Goal: Task Accomplishment & Management: Use online tool/utility

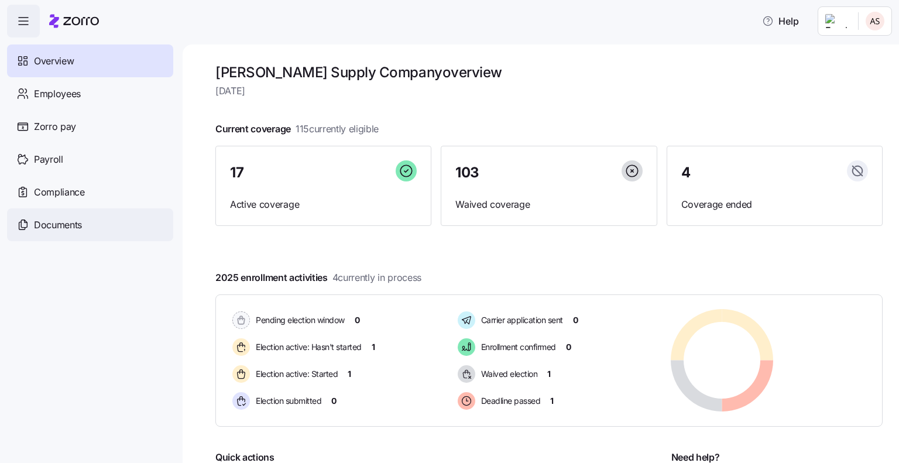
click at [73, 222] on span "Documents" at bounding box center [58, 225] width 48 height 15
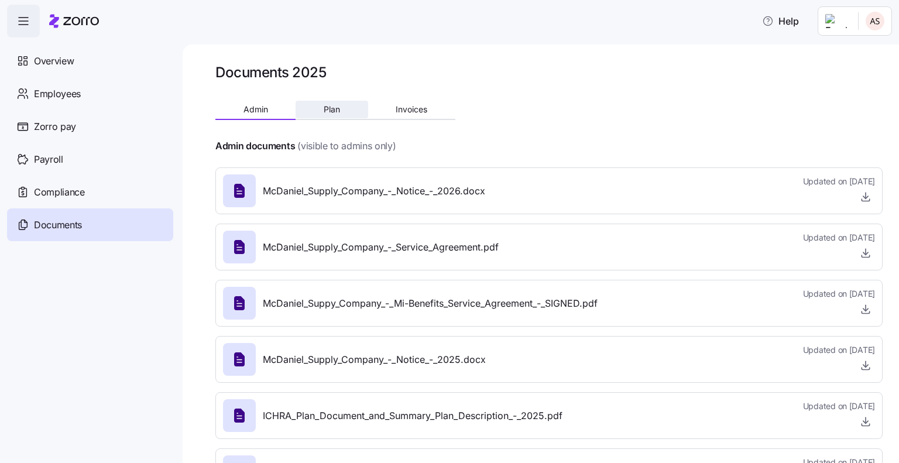
click at [339, 112] on span "Plan" at bounding box center [331, 109] width 16 height 8
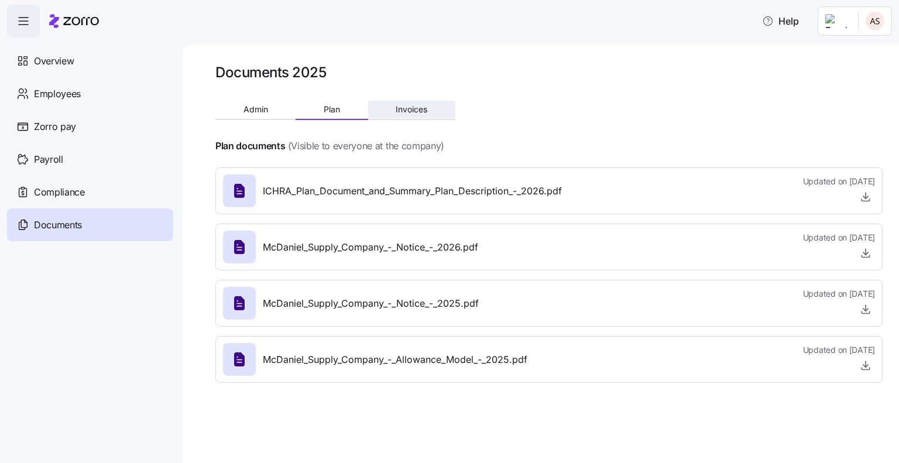
click at [411, 105] on span "Invoices" at bounding box center [411, 109] width 32 height 8
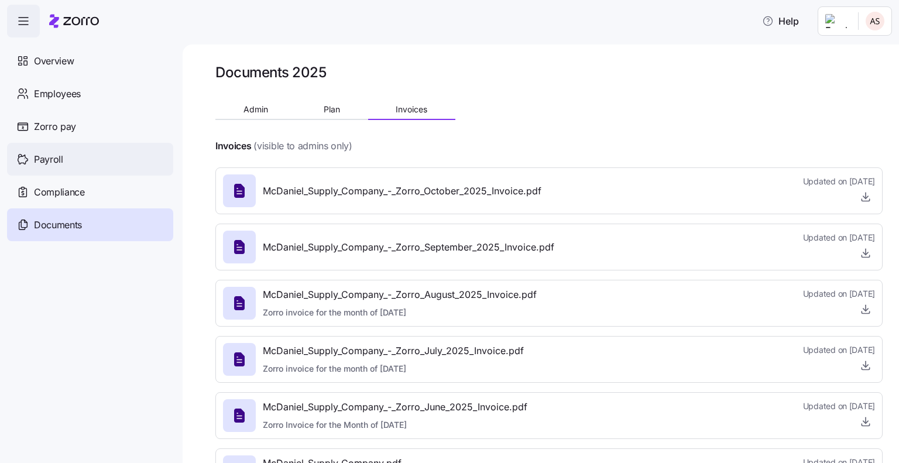
click at [35, 166] on span "Payroll" at bounding box center [48, 159] width 29 height 15
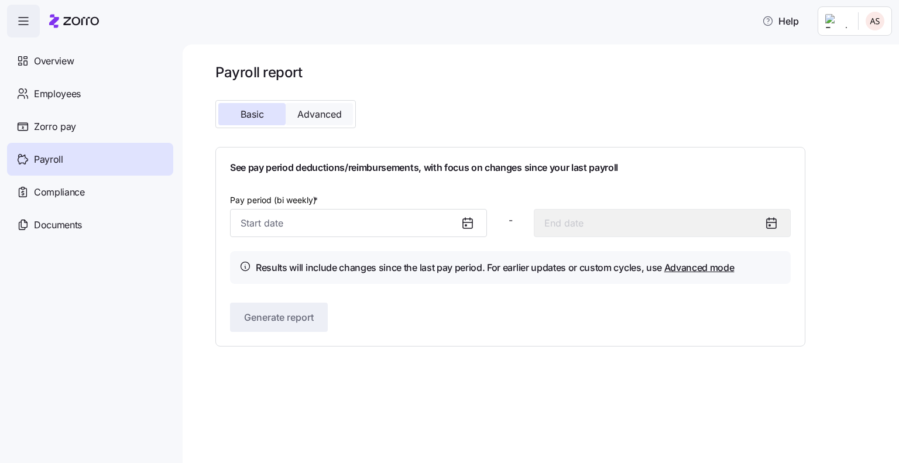
click at [335, 116] on span "Advanced" at bounding box center [319, 113] width 44 height 9
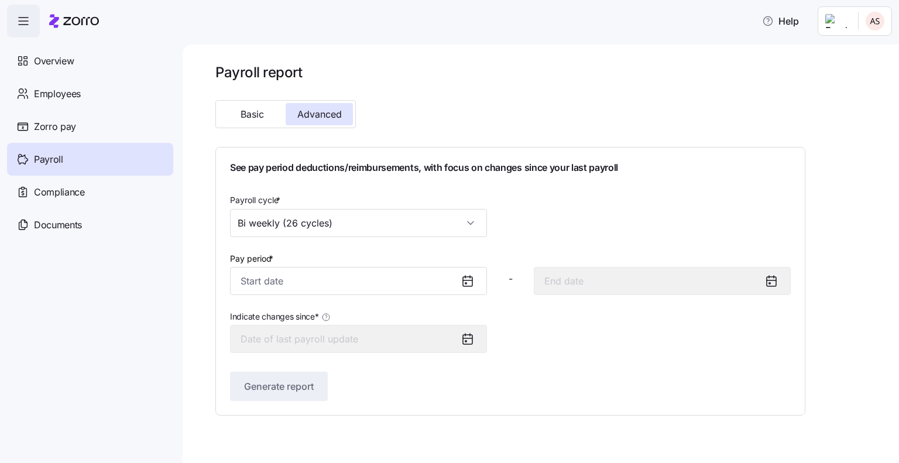
click at [463, 274] on icon at bounding box center [467, 281] width 14 height 14
click at [467, 278] on icon at bounding box center [467, 281] width 14 height 14
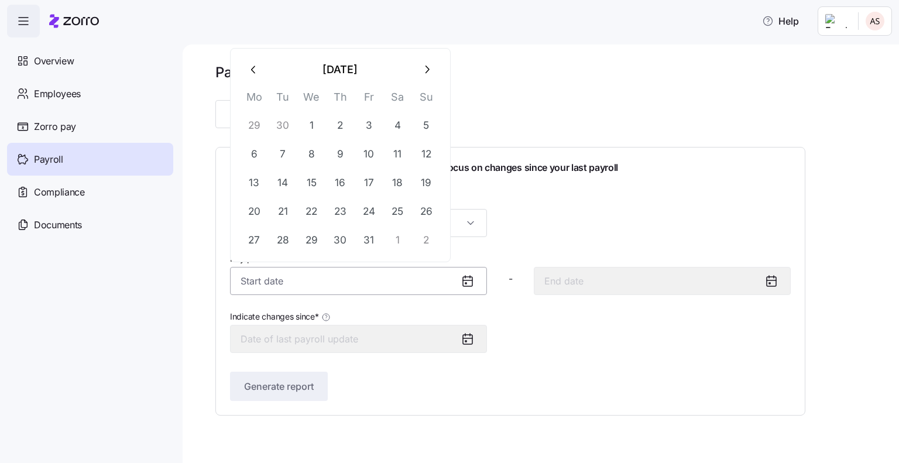
click at [371, 278] on input "Pay period *" at bounding box center [358, 281] width 257 height 28
click at [250, 65] on icon "button" at bounding box center [253, 69] width 13 height 13
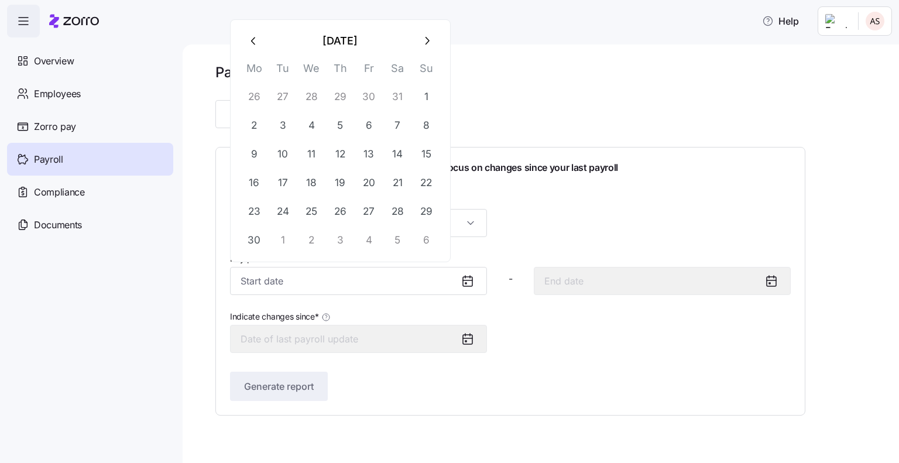
click at [250, 65] on th "Mo" at bounding box center [254, 71] width 29 height 23
click at [259, 46] on icon "button" at bounding box center [253, 41] width 13 height 13
click at [259, 46] on div "Payroll report Basic Advanced See pay period deductions/reimbursements, with fo…" at bounding box center [541, 253] width 716 height 418
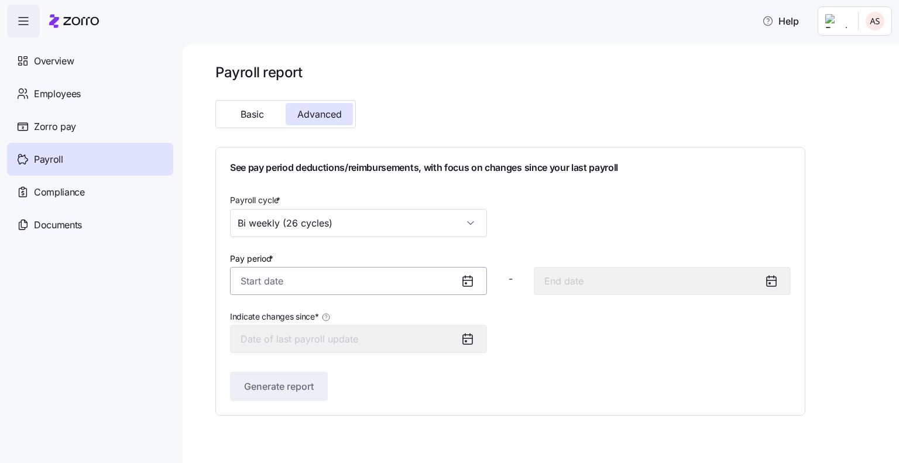
click at [307, 272] on input "Pay period *" at bounding box center [358, 281] width 257 height 28
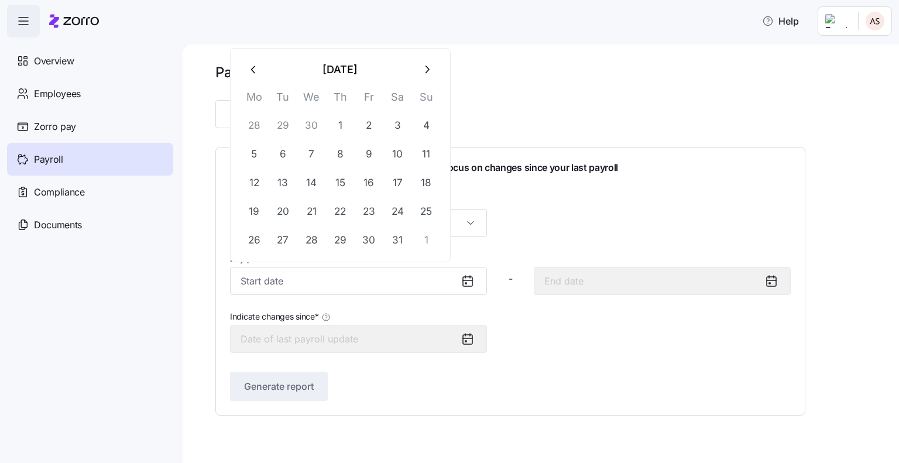
click at [256, 77] on button "button" at bounding box center [254, 70] width 28 height 28
click at [253, 46] on icon "button" at bounding box center [253, 41] width 13 height 13
click at [252, 67] on icon "button" at bounding box center [253, 69] width 13 height 13
click at [318, 130] on button "1" at bounding box center [311, 125] width 28 height 28
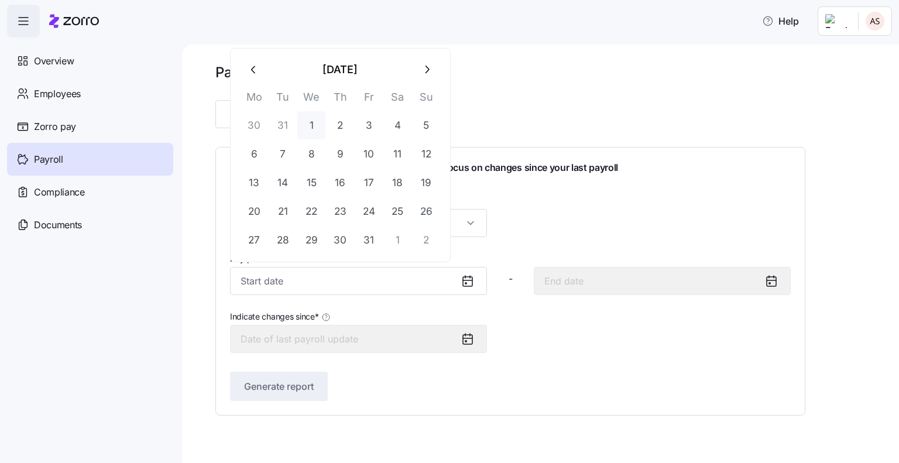
type input "January 1, 2025"
type input "January 14, 2025"
type input "January 1, 2025"
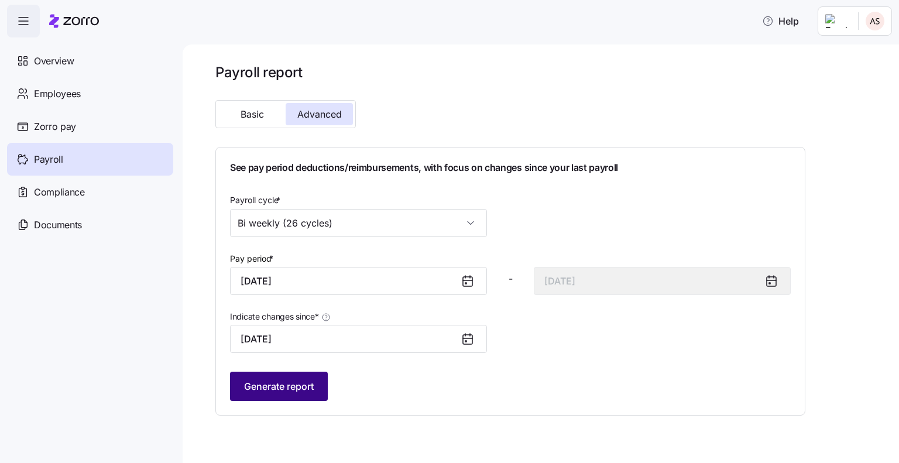
click at [305, 388] on span "Generate report" at bounding box center [279, 386] width 70 height 14
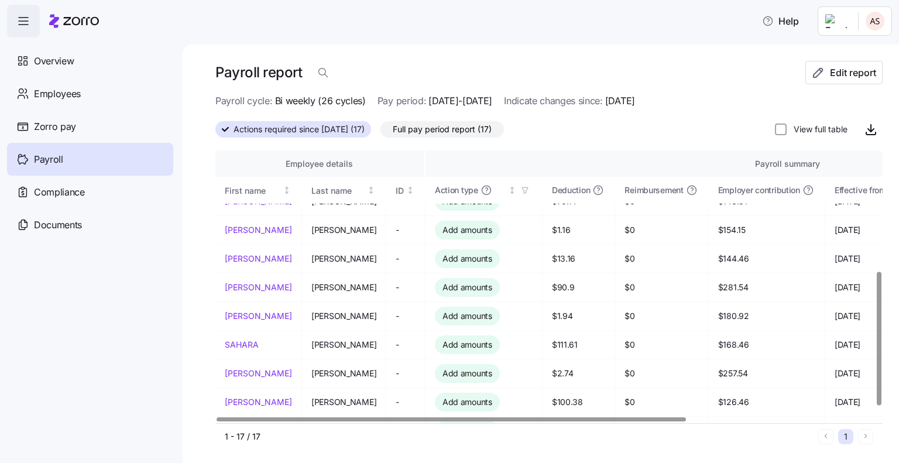
scroll to position [266, 0]
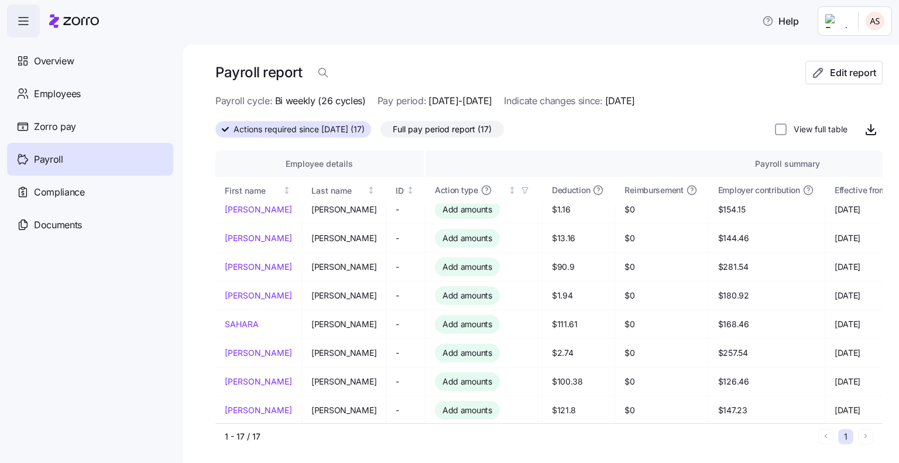
drag, startPoint x: 866, startPoint y: 130, endPoint x: 776, endPoint y: 78, distance: 103.8
click at [776, 78] on div "Payroll report Edit report Payroll cycle: Bi weekly (26 cycles) Pay period: 01/…" at bounding box center [548, 255] width 667 height 388
click at [863, 132] on icon "button" at bounding box center [870, 129] width 14 height 14
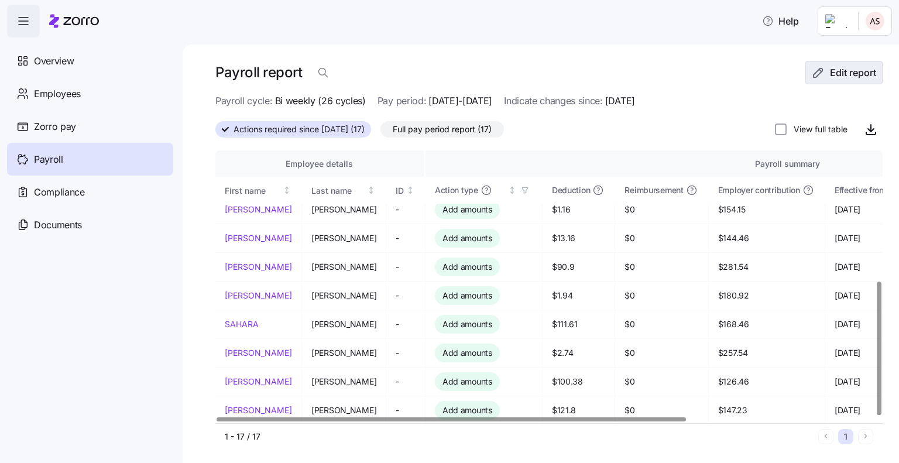
click at [835, 73] on span "Edit report" at bounding box center [853, 73] width 46 height 14
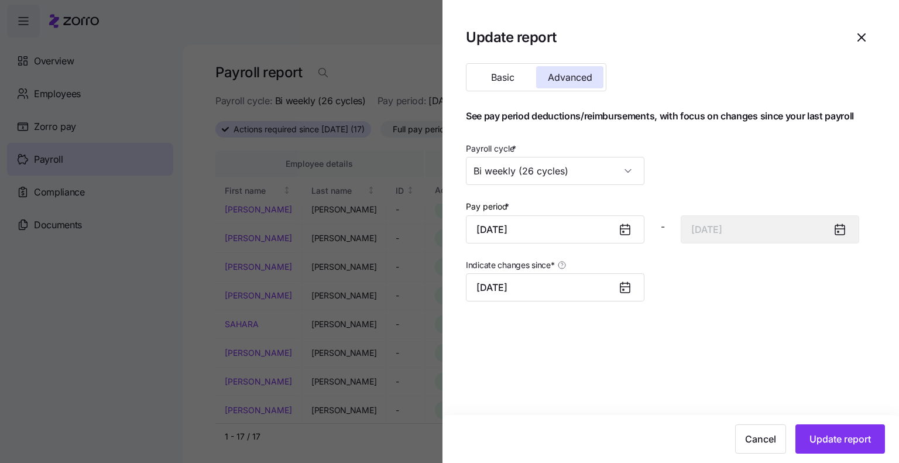
click at [627, 287] on icon at bounding box center [624, 287] width 9 height 0
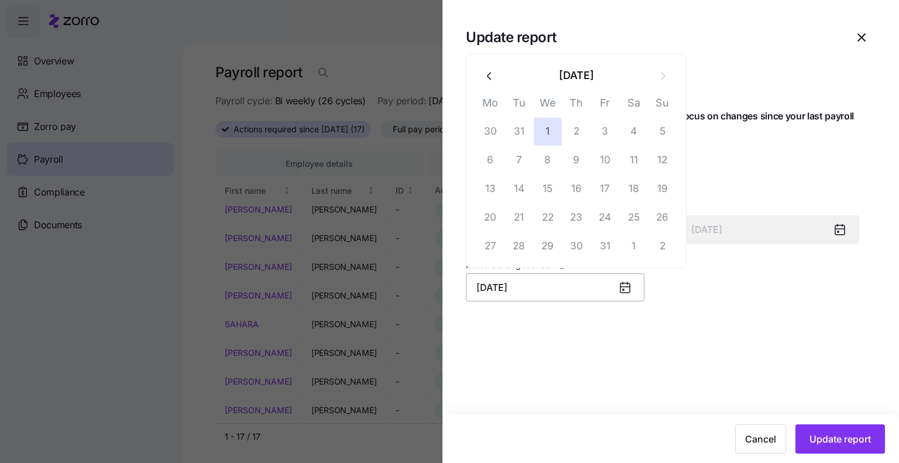
click at [559, 289] on input "January 1, 2025" at bounding box center [555, 287] width 178 height 28
click at [524, 287] on input "January 1, 2025" at bounding box center [555, 287] width 178 height 28
click at [546, 294] on input "January 1, 2025" at bounding box center [555, 287] width 178 height 28
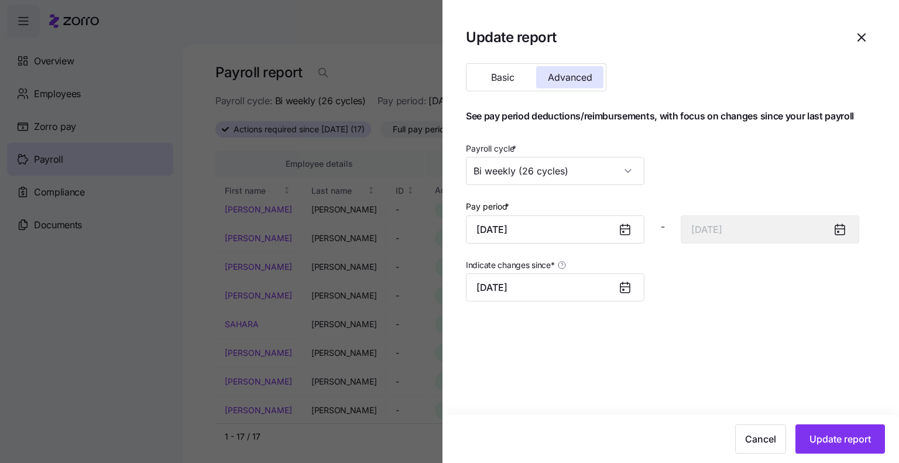
click at [566, 355] on section "Update report Basic Advanced See pay period deductions/reimbursements, with foc…" at bounding box center [670, 231] width 456 height 463
click at [601, 170] on input "Bi weekly (26 cycles)" at bounding box center [555, 171] width 178 height 28
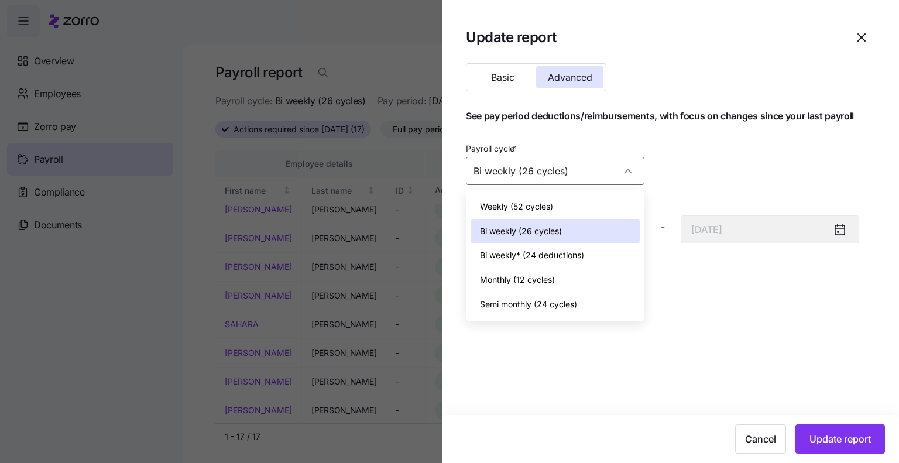
click at [556, 235] on span "Bi weekly (26 cycles)" at bounding box center [521, 231] width 82 height 13
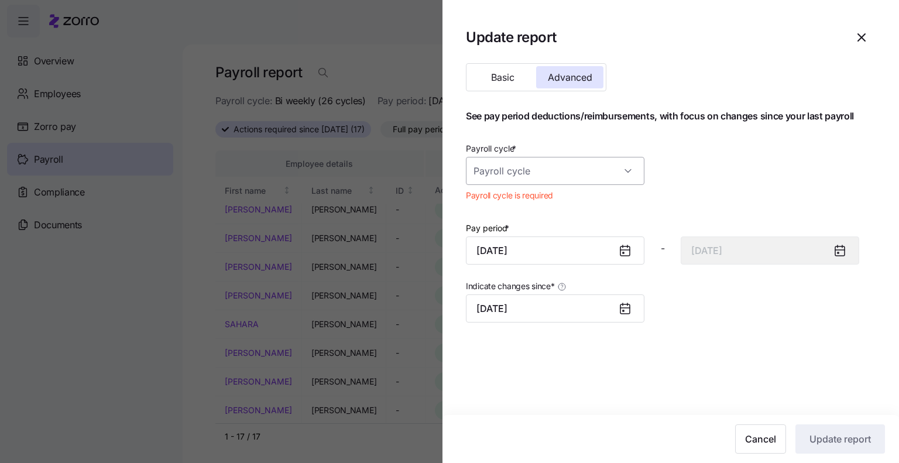
click at [611, 174] on input "Payroll cycle *" at bounding box center [555, 171] width 178 height 28
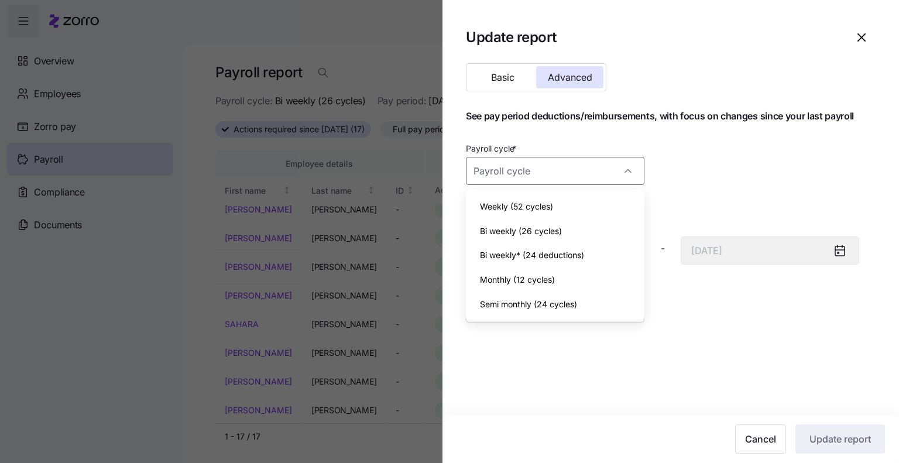
click at [584, 225] on div "Bi weekly (26 cycles)" at bounding box center [554, 231] width 169 height 25
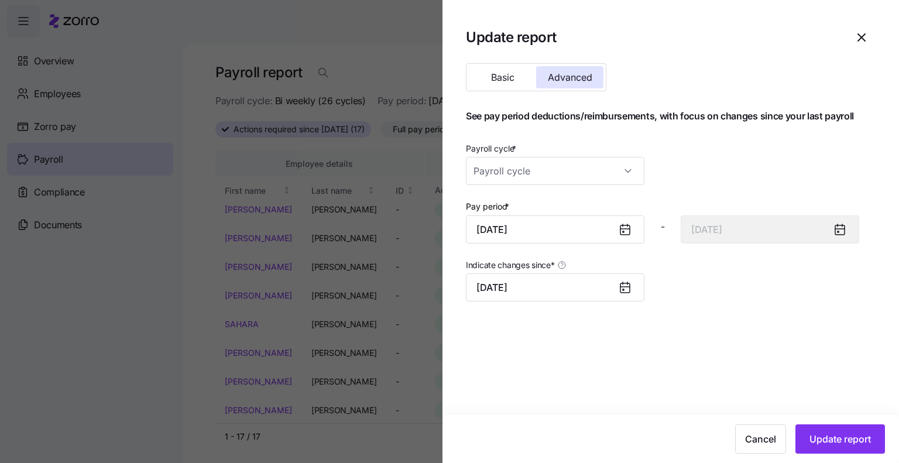
type input "Bi weekly (26 cycles)"
click at [627, 232] on icon at bounding box center [624, 229] width 9 height 9
click at [681, 269] on div "Indicate changes since * January 1, 2025" at bounding box center [662, 279] width 402 height 53
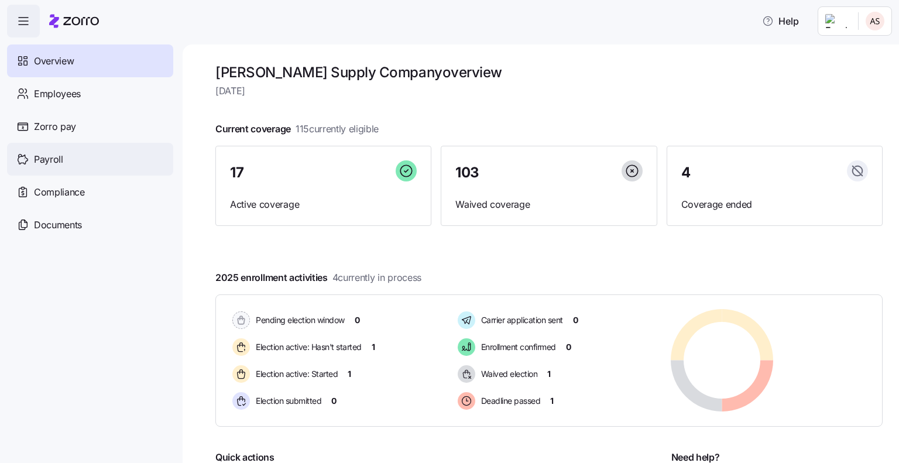
click at [46, 157] on span "Payroll" at bounding box center [48, 159] width 29 height 15
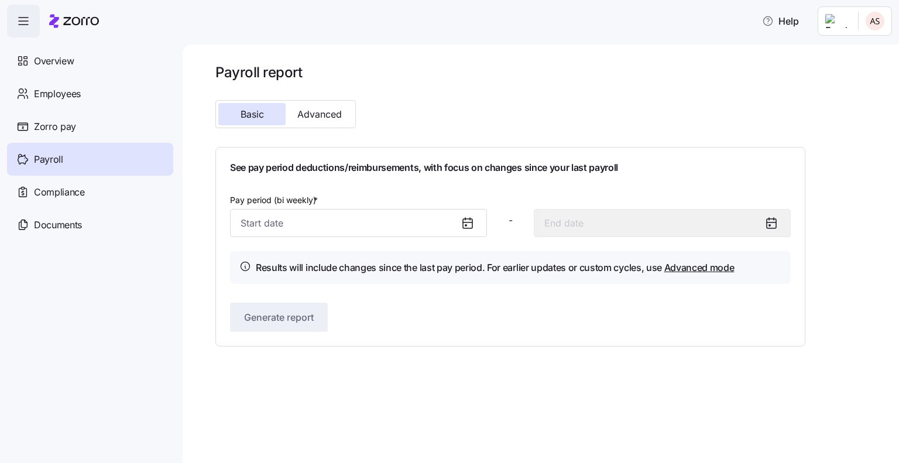
click at [468, 223] on icon at bounding box center [467, 223] width 14 height 14
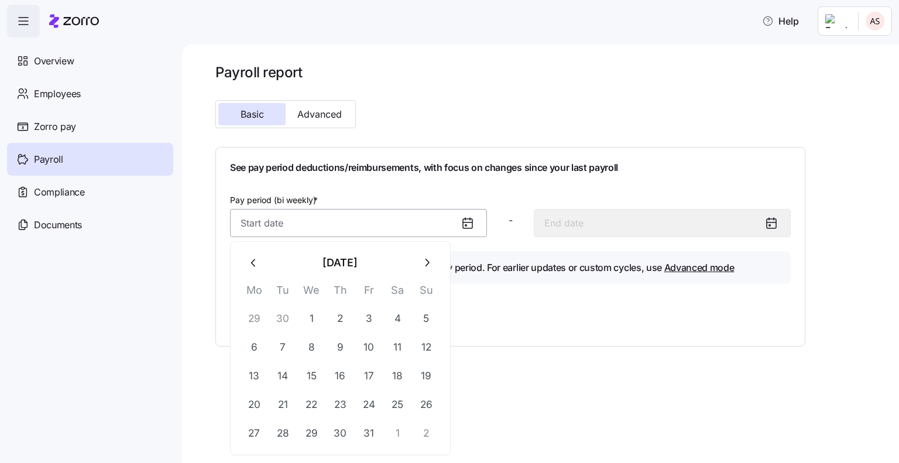
click at [388, 222] on input "Pay period (bi weekly) *" at bounding box center [358, 223] width 257 height 28
type input "0"
type input "January 14, 2000"
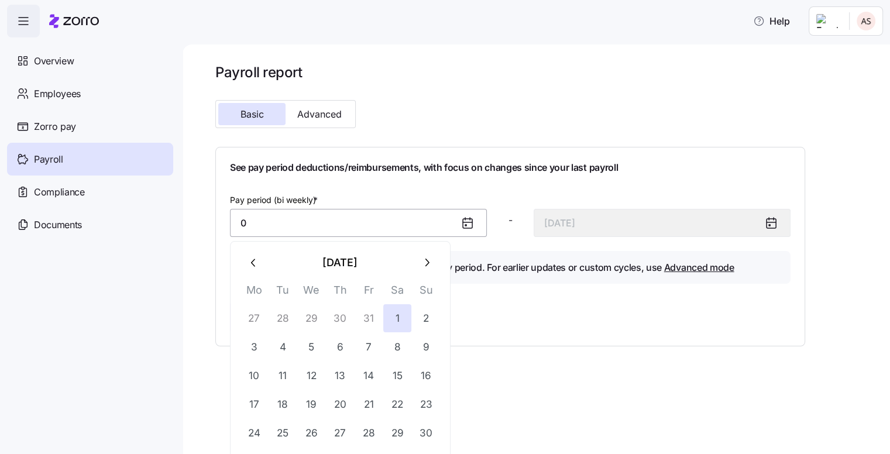
type input "01"
type input "January 14, 2001"
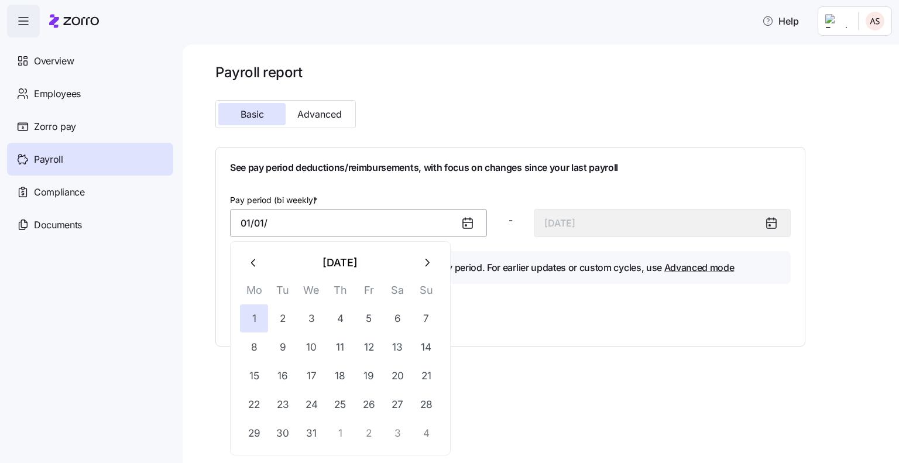
type input "01/01/2"
type input "January 14, 2002"
type input "01/01/20"
type input "January 14, 2020"
type input "01/01/202"
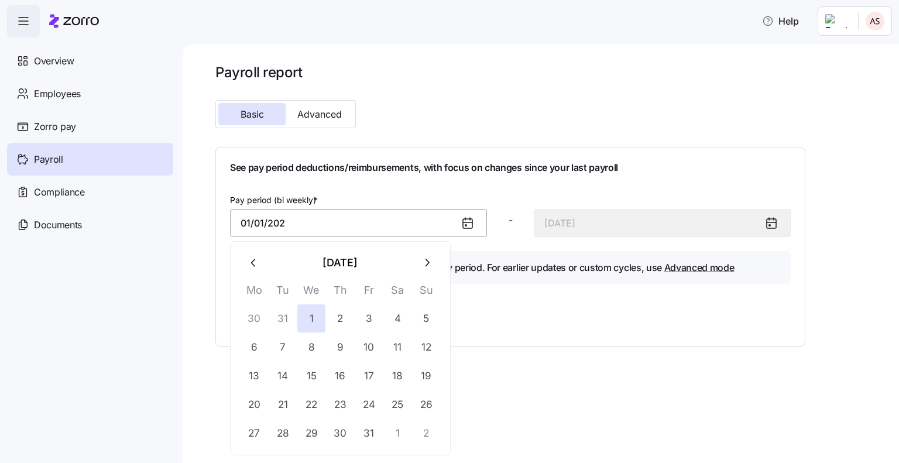
type input "January 14, 0202"
type input "[DATE]"
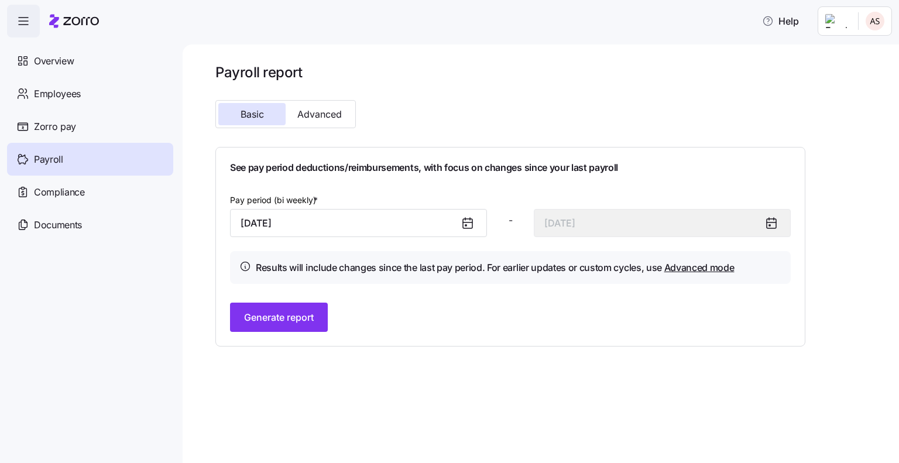
click at [502, 221] on div "-" at bounding box center [510, 224] width 38 height 33
click at [311, 322] on span "Generate report" at bounding box center [279, 317] width 70 height 14
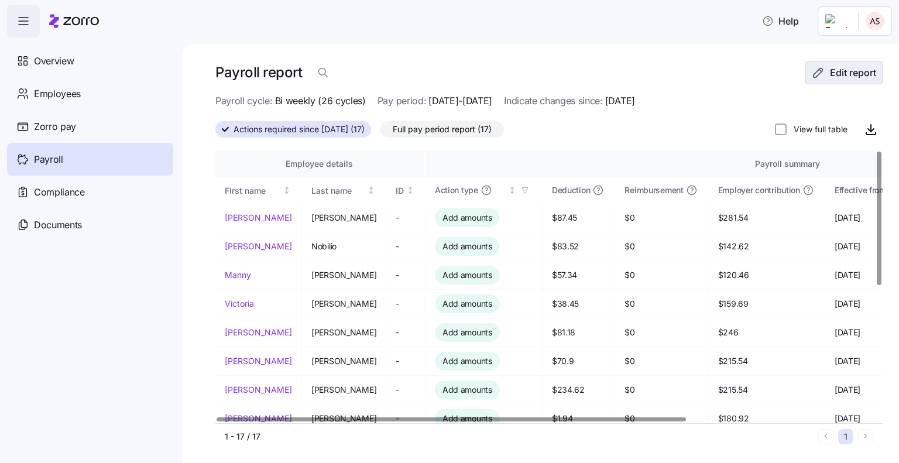
click at [856, 74] on span "Edit report" at bounding box center [853, 73] width 46 height 14
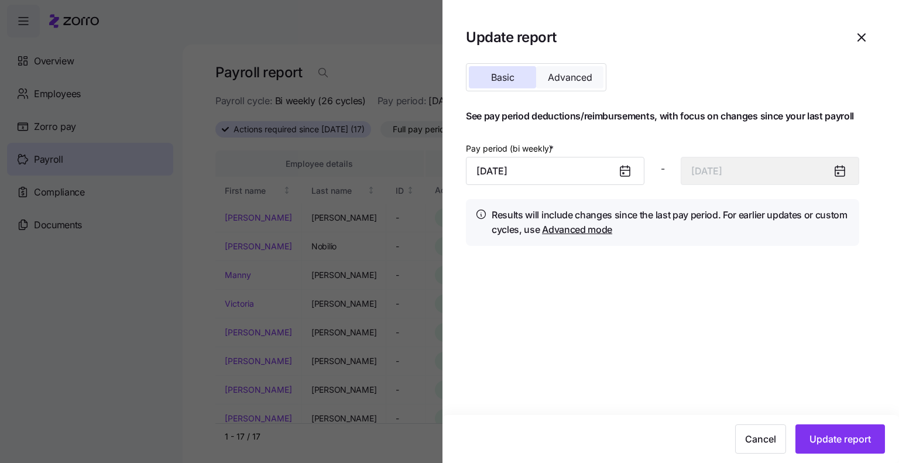
click at [577, 83] on button "Advanced" at bounding box center [569, 77] width 67 height 22
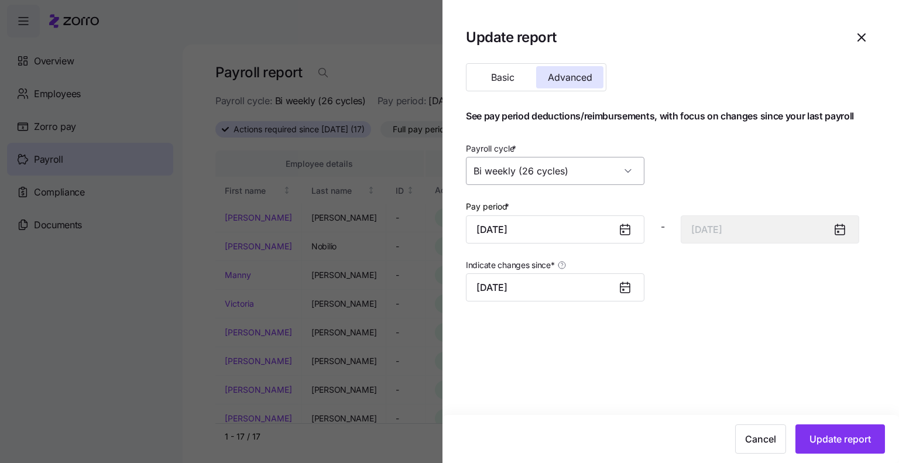
click at [623, 169] on input "Bi weekly (26 cycles)" at bounding box center [555, 171] width 178 height 28
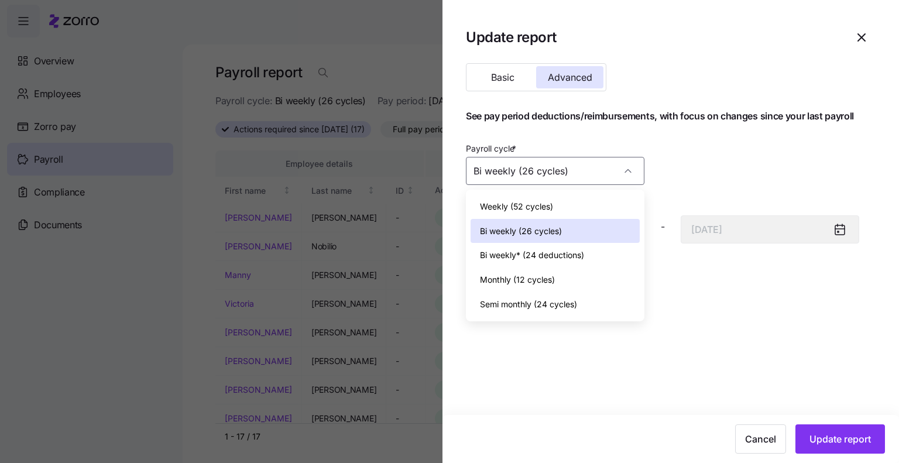
click at [601, 208] on div "Weekly (52 cycles)" at bounding box center [554, 206] width 169 height 25
type input "January 7, 2025"
type input "Weekly (52 cycles)"
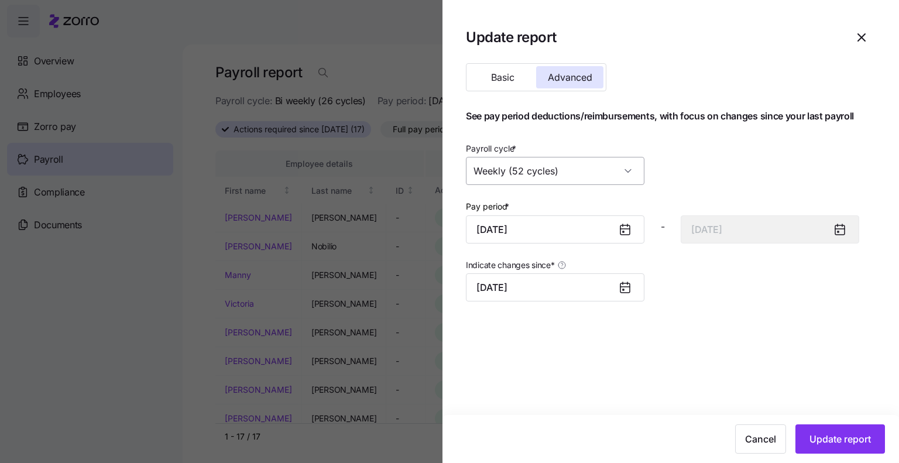
click at [628, 166] on input "Weekly (52 cycles)" at bounding box center [555, 171] width 178 height 28
click at [658, 166] on div "Payroll cycle * Weekly (52 cycles)" at bounding box center [662, 163] width 402 height 54
click at [631, 167] on input "Weekly (52 cycles)" at bounding box center [555, 171] width 178 height 28
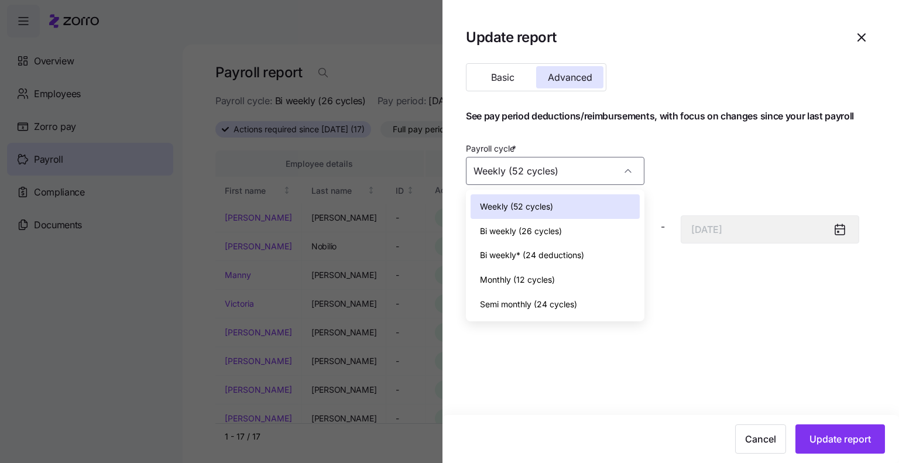
click at [583, 228] on div "Bi weekly (26 cycles)" at bounding box center [554, 231] width 169 height 25
type input "January 14, 2025"
type input "Bi weekly (26 cycles)"
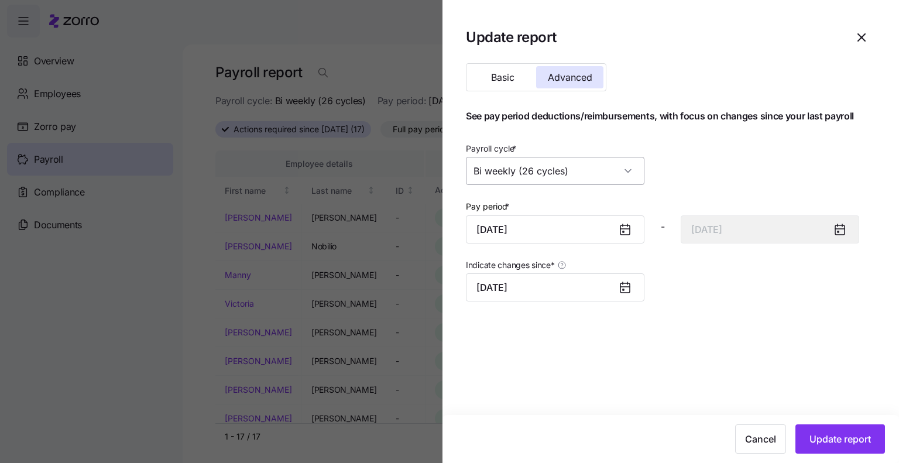
click at [643, 171] on input "Bi weekly (26 cycles)" at bounding box center [555, 171] width 178 height 28
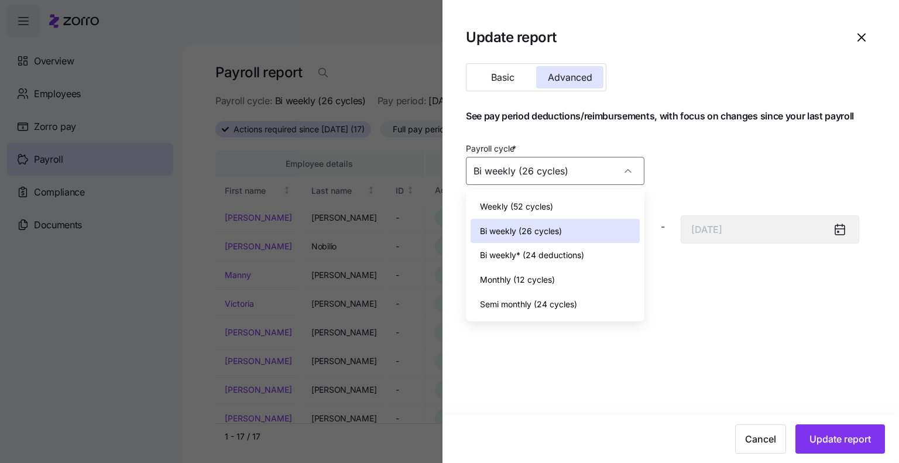
click at [576, 279] on div "Monthly (12 cycles)" at bounding box center [554, 279] width 169 height 25
type input "January 31, 2025"
type input "Monthly (12 cycles)"
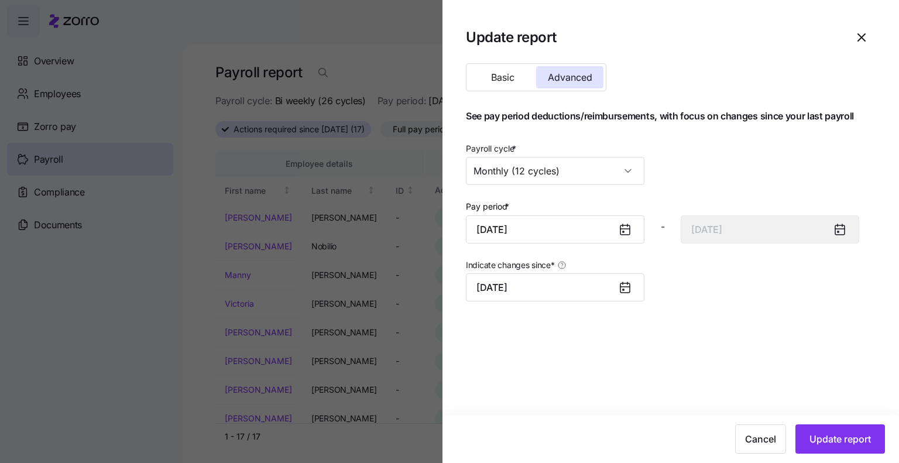
click at [629, 295] on div at bounding box center [629, 287] width 28 height 27
click at [629, 290] on icon at bounding box center [624, 287] width 9 height 9
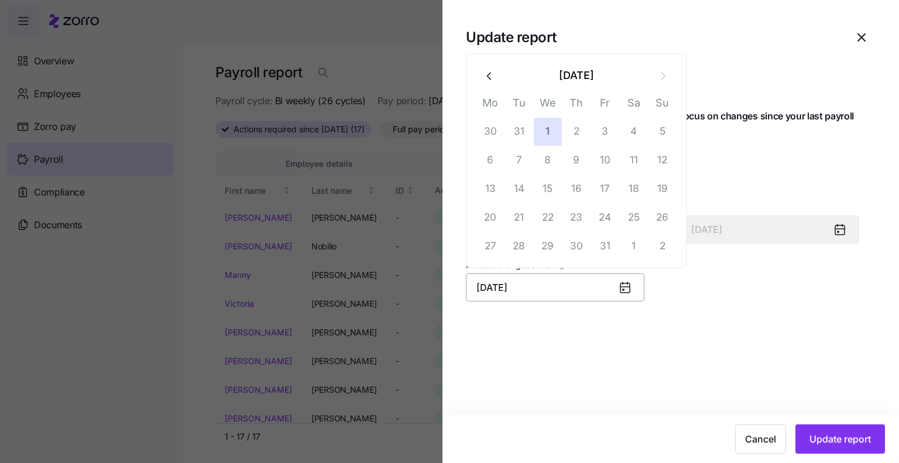
click at [598, 288] on input "January 1, 2025" at bounding box center [555, 287] width 178 height 28
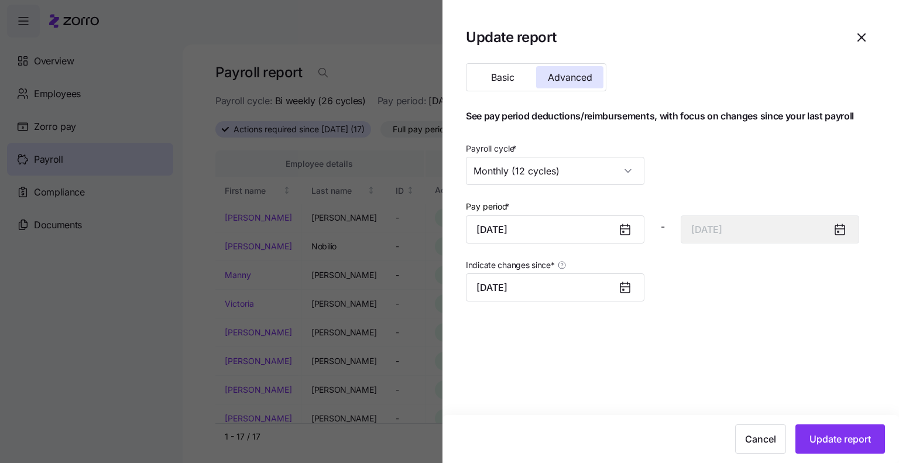
click at [631, 222] on icon at bounding box center [625, 229] width 14 height 14
click at [627, 225] on icon at bounding box center [627, 225] width 0 height 2
click at [598, 232] on input "January 1, 2025" at bounding box center [555, 229] width 178 height 28
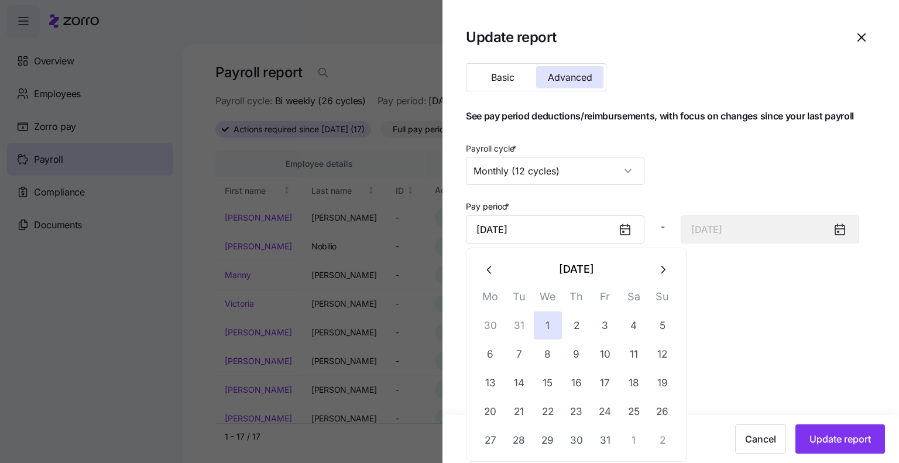
click at [742, 357] on section "Update report Basic Advanced See pay period deductions/reimbursements, with foc…" at bounding box center [670, 231] width 456 height 463
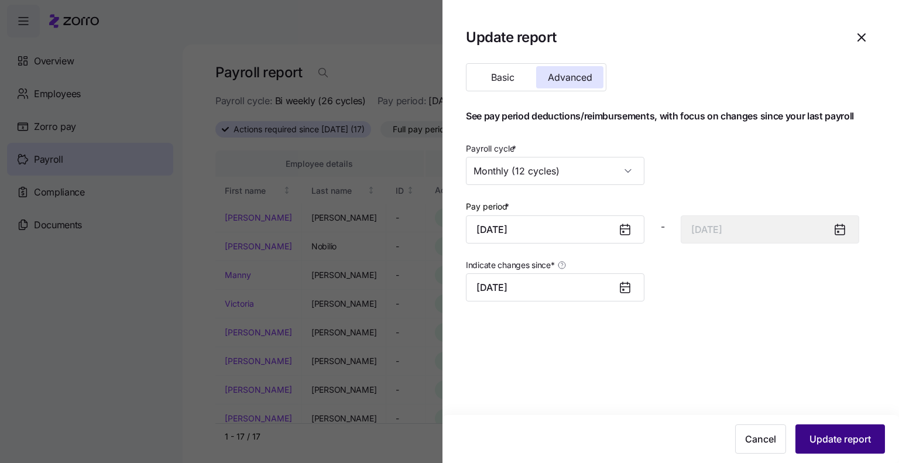
click at [849, 432] on span "Update report" at bounding box center [839, 439] width 61 height 14
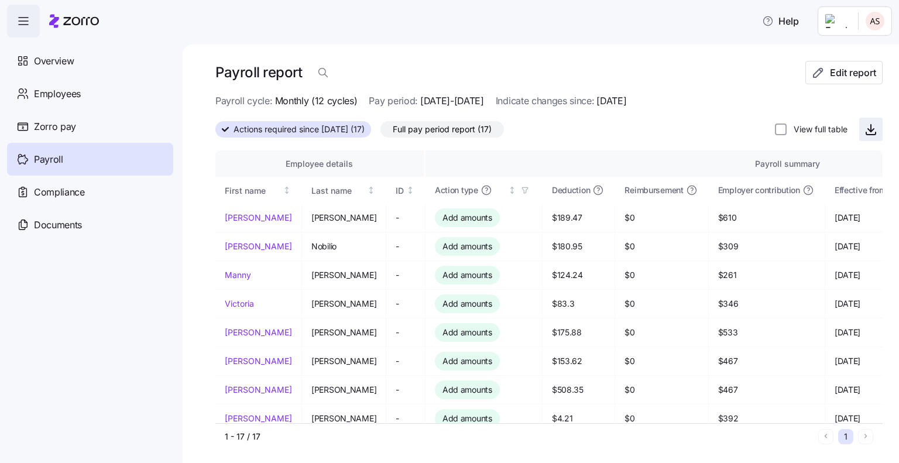
click at [863, 128] on icon "button" at bounding box center [870, 129] width 14 height 14
